Goal: Transaction & Acquisition: Purchase product/service

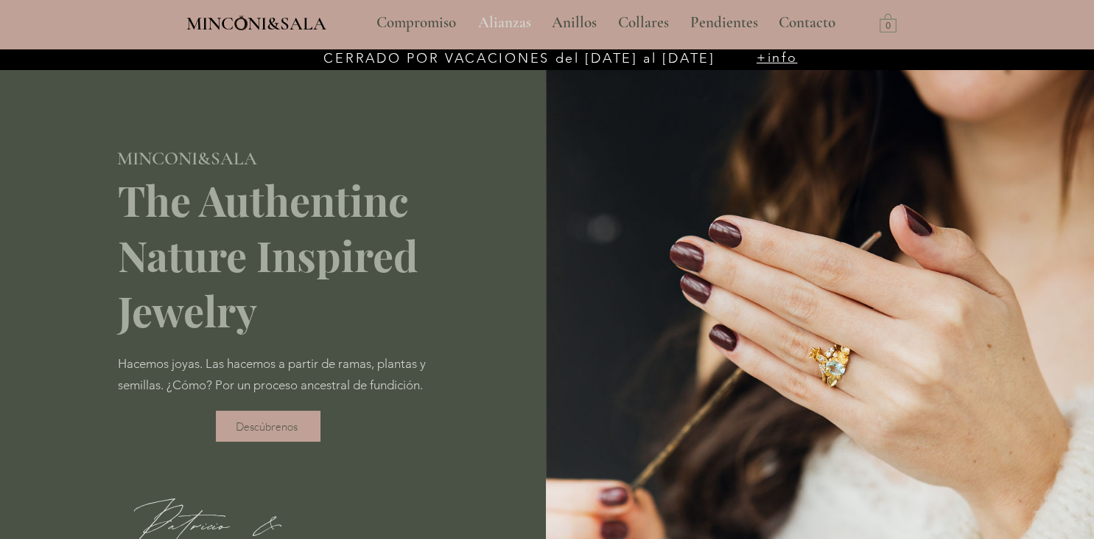
type input "**********"
select select "**********"
click at [567, 26] on p "Anillos" at bounding box center [575, 22] width 60 height 37
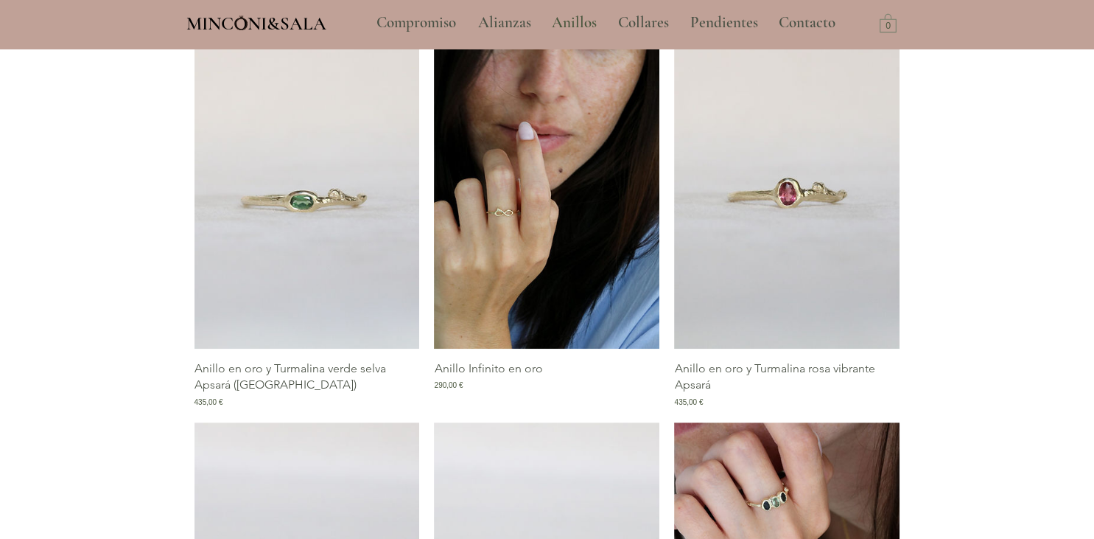
scroll to position [539, 0]
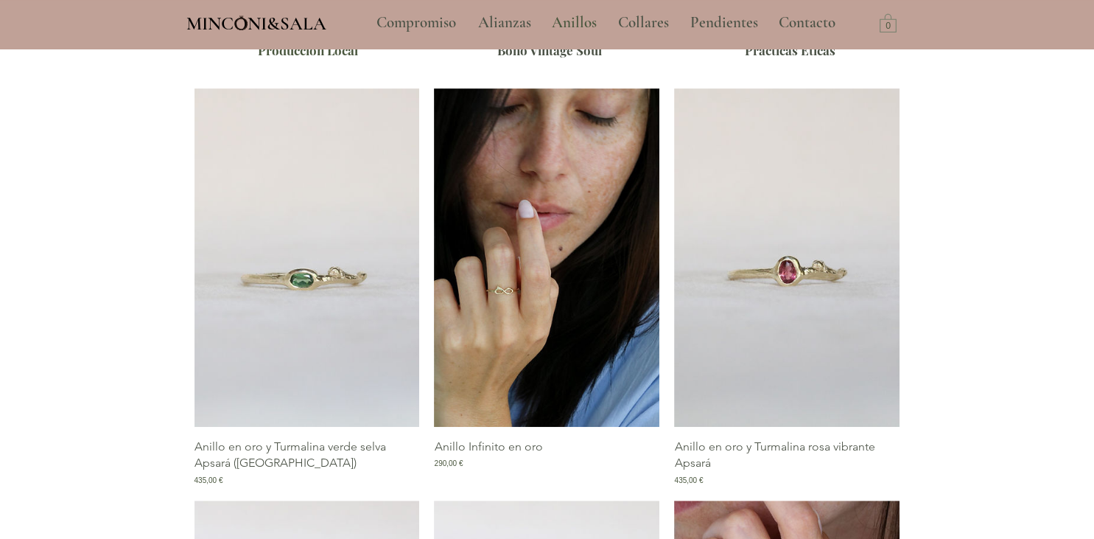
click at [562, 130] on img "Galería de Anillo Infinito en oro" at bounding box center [547, 257] width 226 height 338
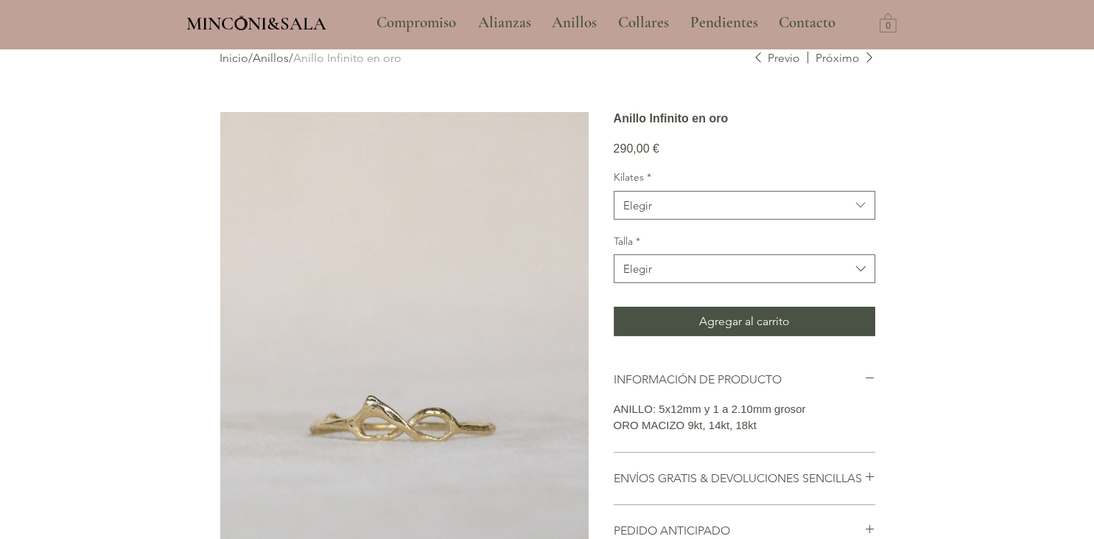
scroll to position [77, 0]
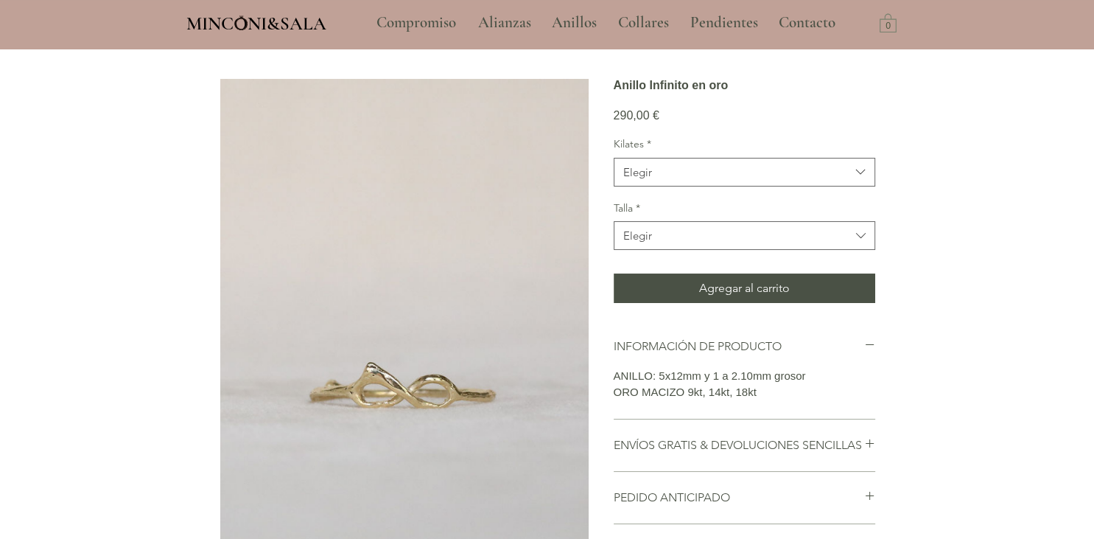
click at [376, 367] on img "main content" at bounding box center [404, 355] width 369 height 553
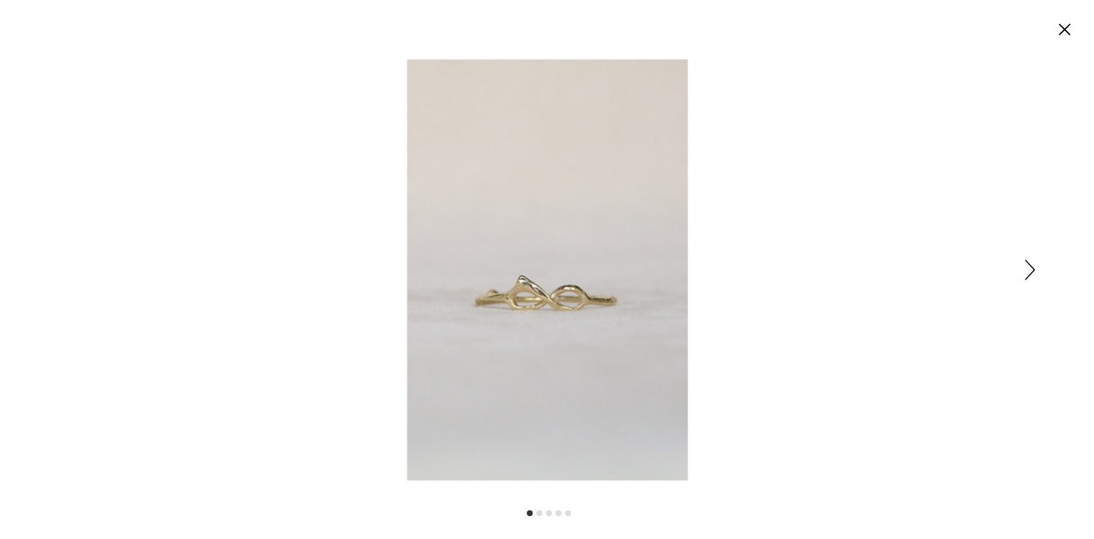
scroll to position [0, 0]
click at [1035, 270] on div "Expanded image viewer" at bounding box center [547, 269] width 1094 height 539
click at [1024, 275] on div "Expanded image viewer" at bounding box center [547, 269] width 1094 height 539
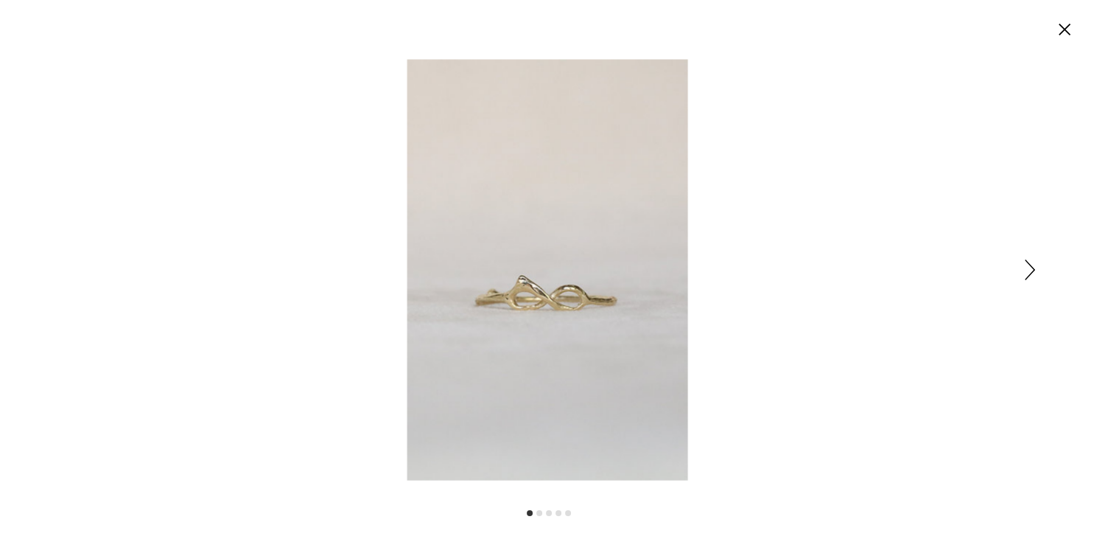
click at [1024, 275] on div "Expanded image viewer" at bounding box center [547, 269] width 1094 height 539
click at [1021, 276] on div "Expanded image viewer" at bounding box center [547, 269] width 1094 height 539
click at [1060, 33] on circle "Cerrar" at bounding box center [1065, 30] width 24 height 24
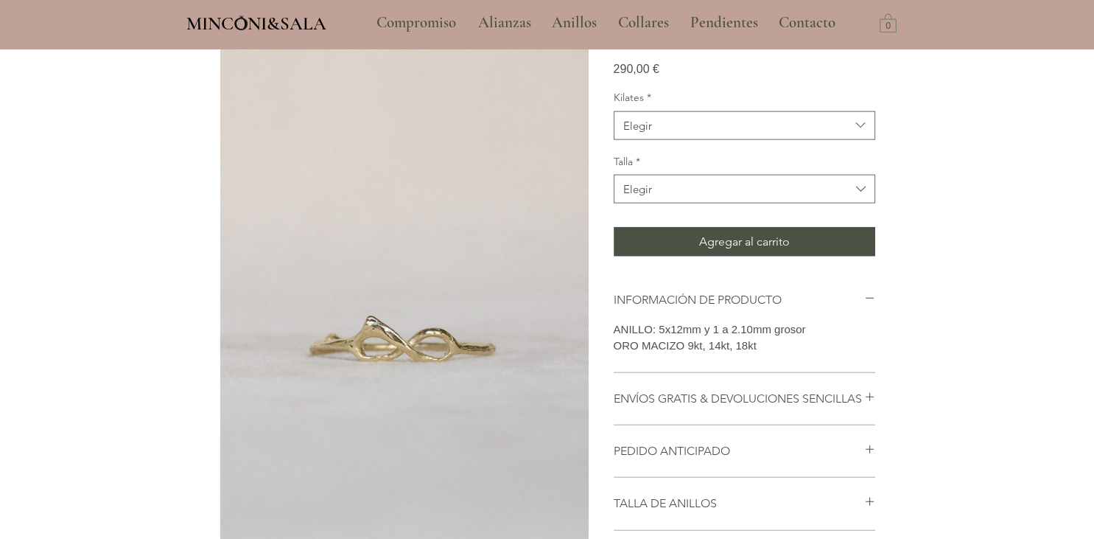
scroll to position [77, 0]
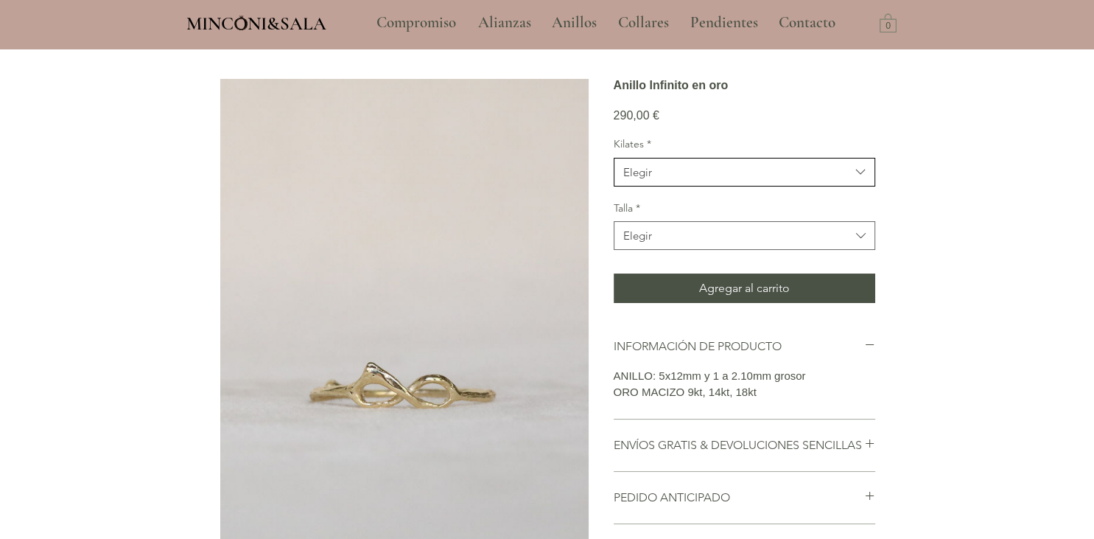
click at [824, 180] on span "Elegir" at bounding box center [737, 171] width 227 height 15
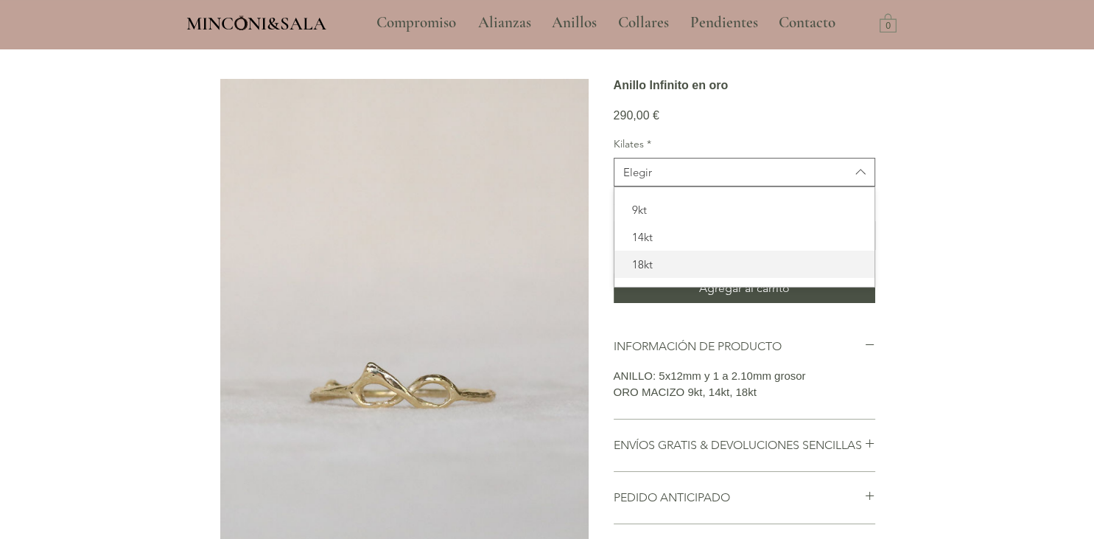
click at [803, 272] on span "18kt" at bounding box center [745, 263] width 242 height 15
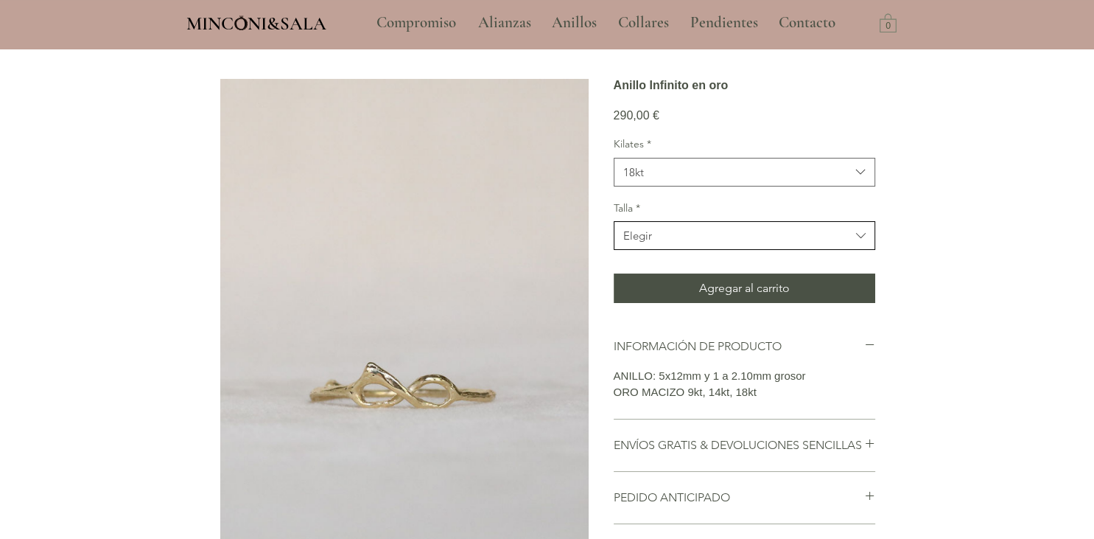
click at [800, 243] on span "Elegir" at bounding box center [737, 235] width 227 height 15
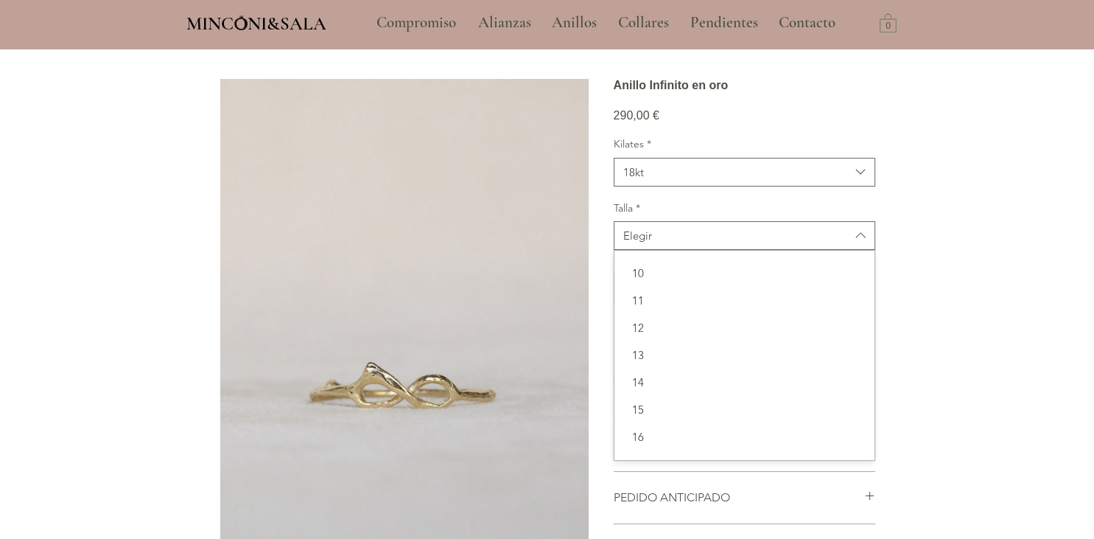
click at [980, 282] on div "main content" at bounding box center [547, 427] width 1094 height 913
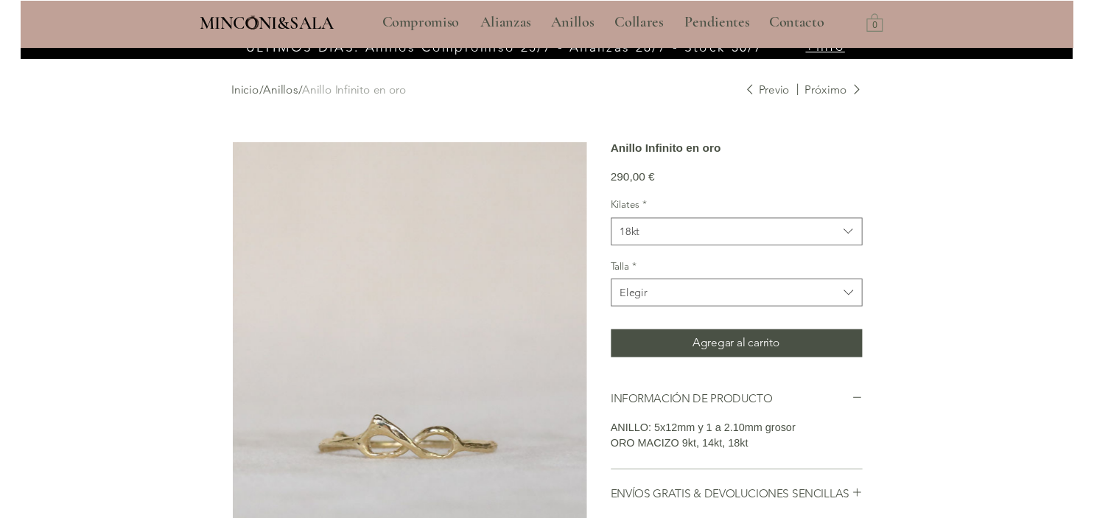
scroll to position [0, 0]
